Goal: Task Accomplishment & Management: Complete application form

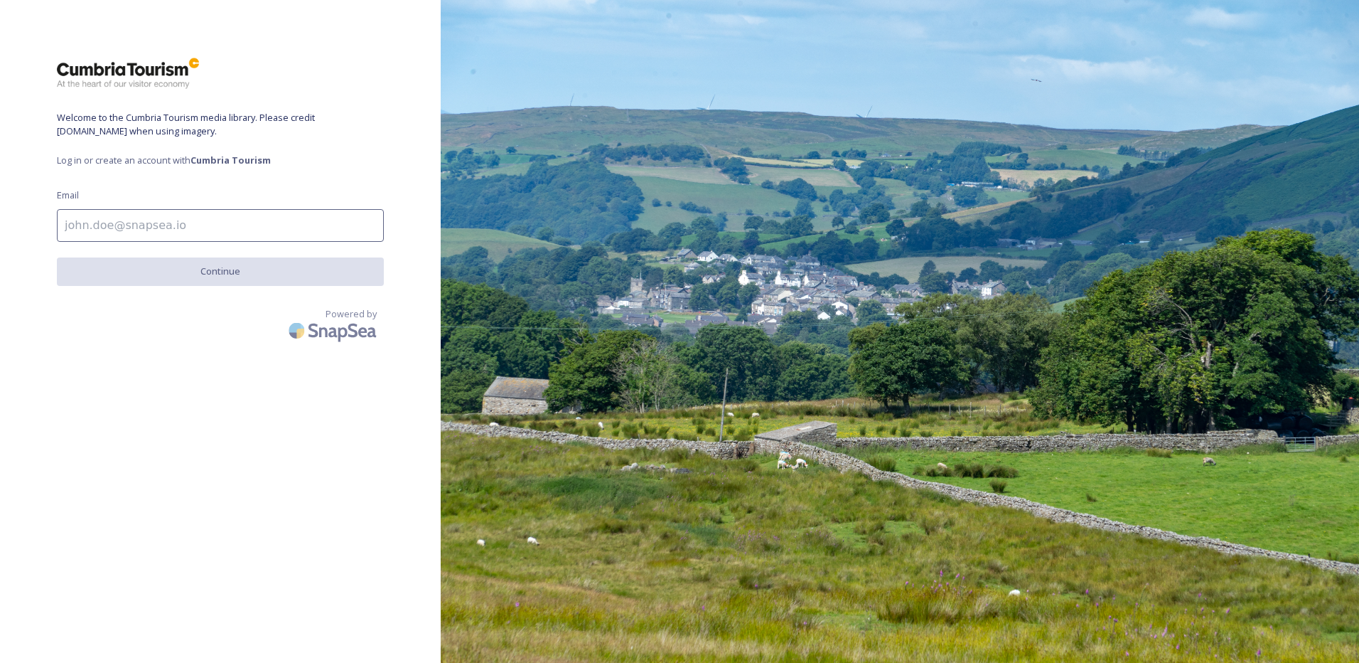
click at [140, 224] on input at bounding box center [220, 225] width 327 height 33
type input "[EMAIL_ADDRESS][PERSON_NAME][DOMAIN_NAME]"
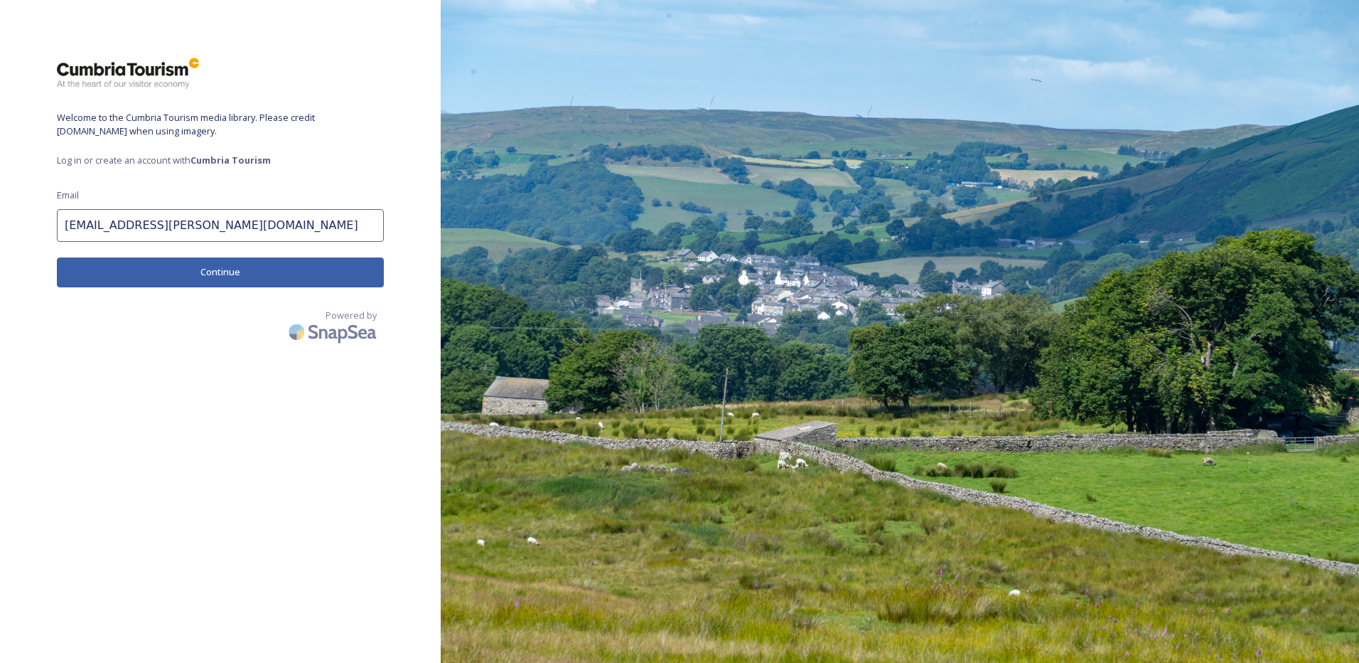
click at [213, 273] on button "Continue" at bounding box center [220, 271] width 327 height 29
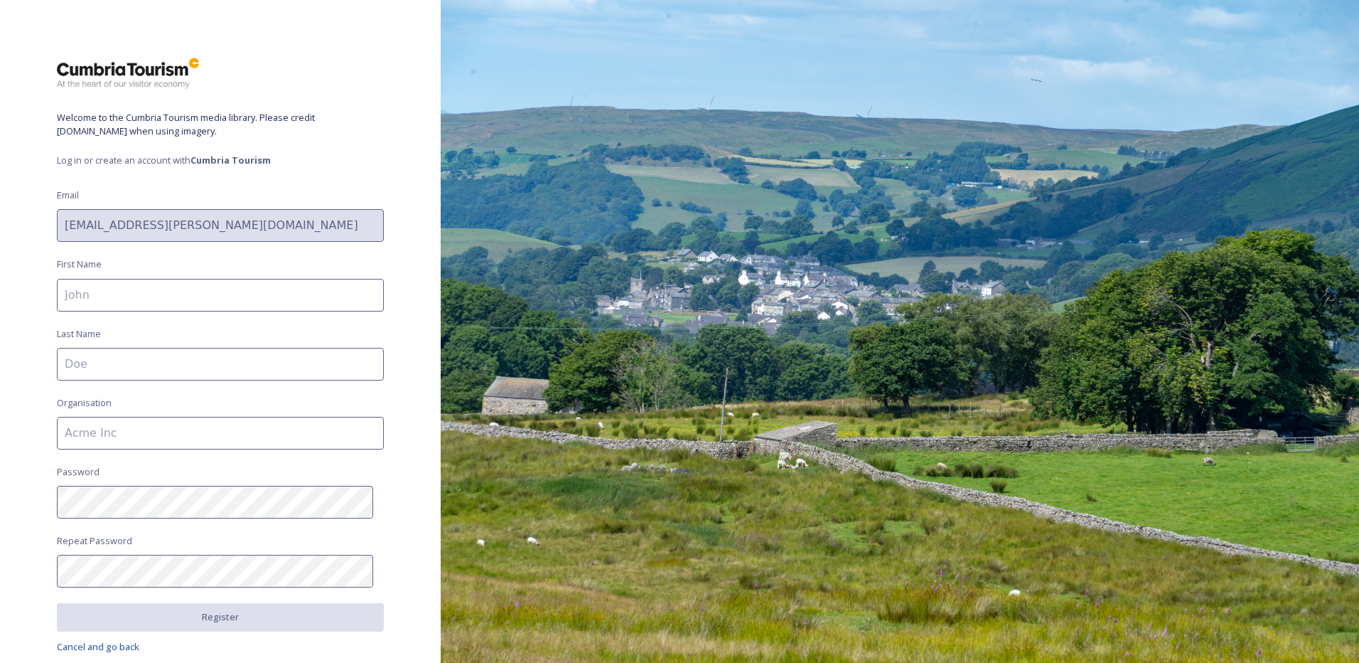
click at [131, 290] on input at bounding box center [220, 295] width 327 height 33
type input "Mark"
type input "[PERSON_NAME]"
click at [101, 431] on input "Cumbria County Council" at bounding box center [220, 433] width 327 height 33
drag, startPoint x: 109, startPoint y: 432, endPoint x: 49, endPoint y: 417, distance: 62.1
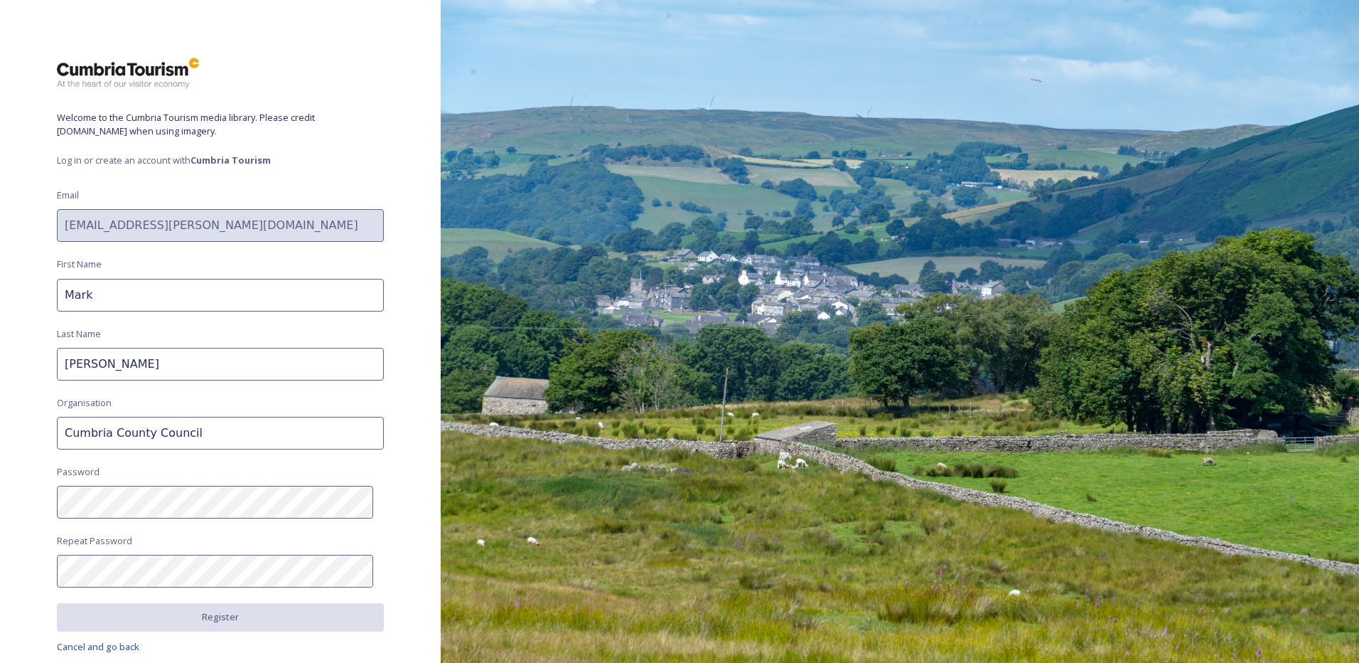
click at [43, 417] on div "Welcome to the Cumbria Tourism media library. Please credit [DOMAIN_NAME] when …" at bounding box center [220, 331] width 441 height 549
drag, startPoint x: 146, startPoint y: 434, endPoint x: 31, endPoint y: 413, distance: 117.1
click at [31, 413] on div "Welcome to the Cumbria Tourism media library. Please credit [DOMAIN_NAME] when …" at bounding box center [220, 331] width 441 height 549
type input "Westmorland & Furness Council"
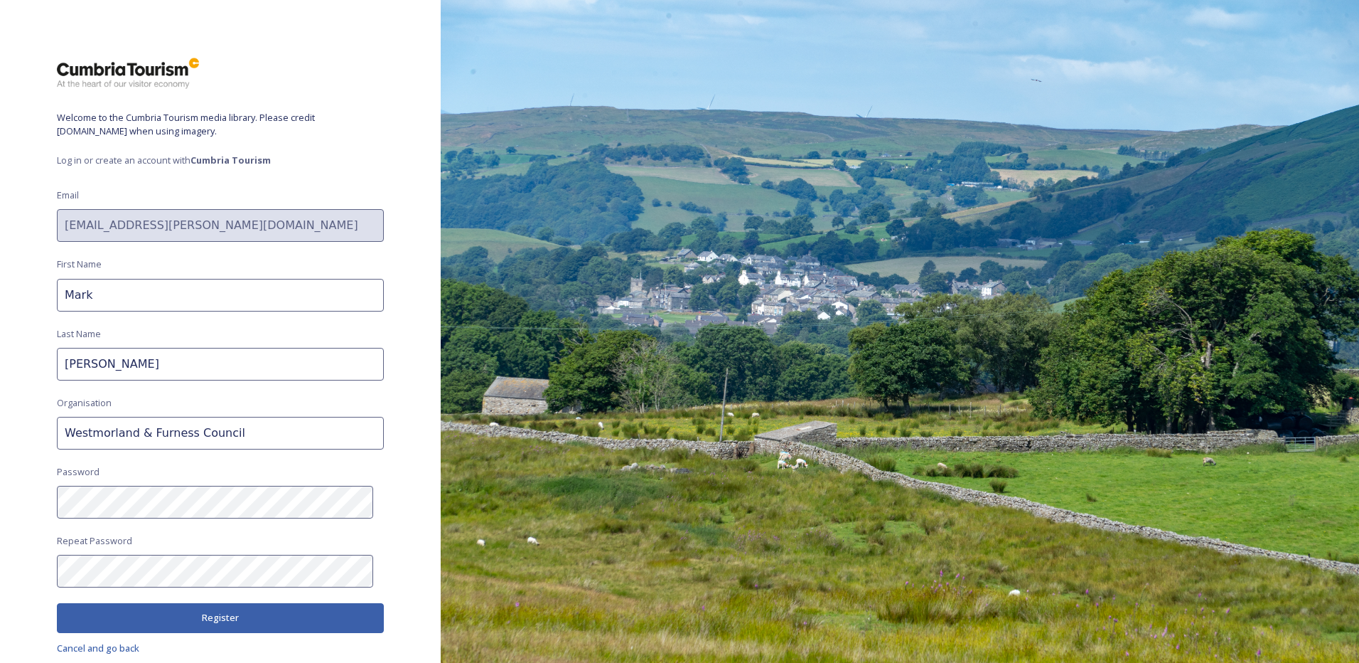
click at [173, 619] on button "Register" at bounding box center [220, 617] width 327 height 29
